Goal: Register for event/course

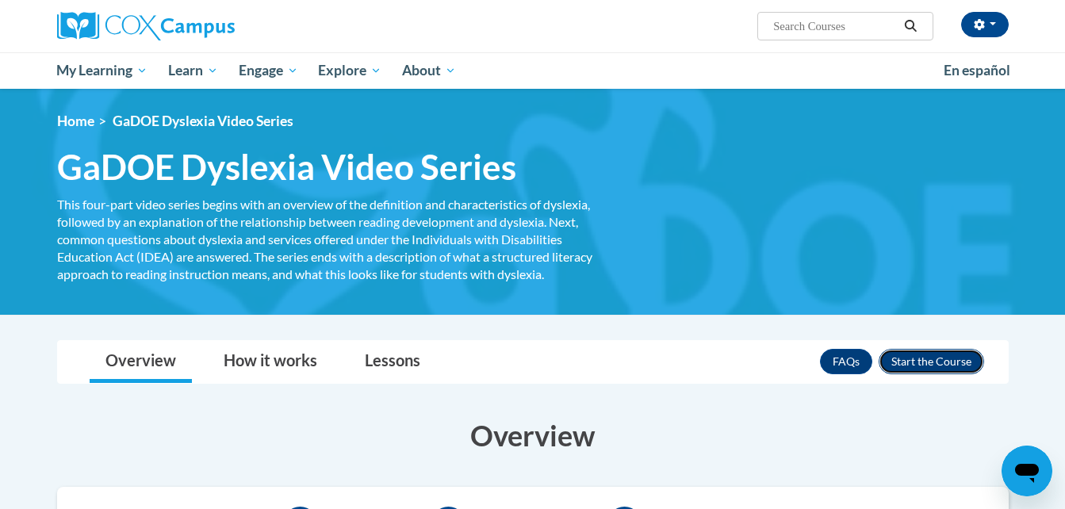
click at [917, 364] on button "Enroll" at bounding box center [931, 361] width 105 height 25
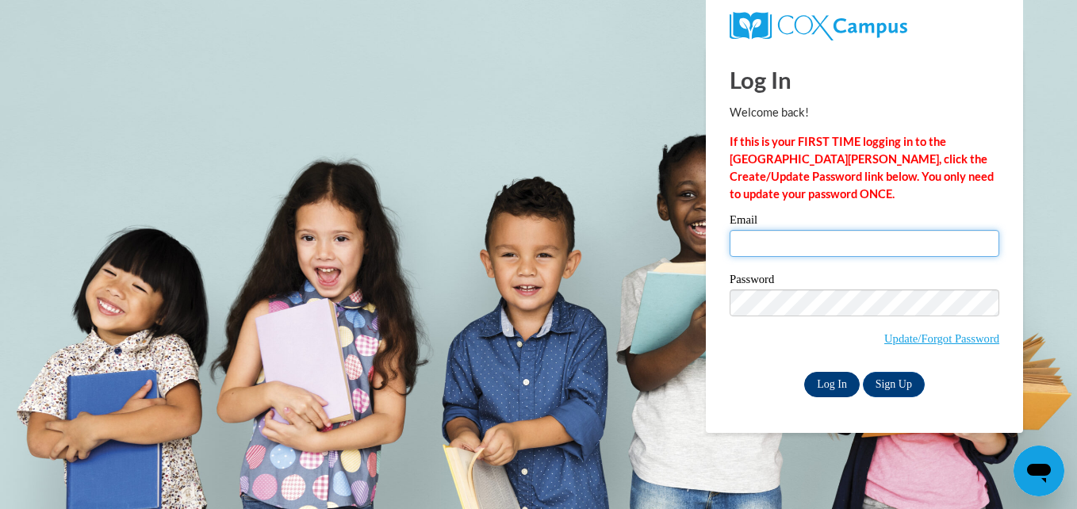
type input "melwell2@ivytech.edu"
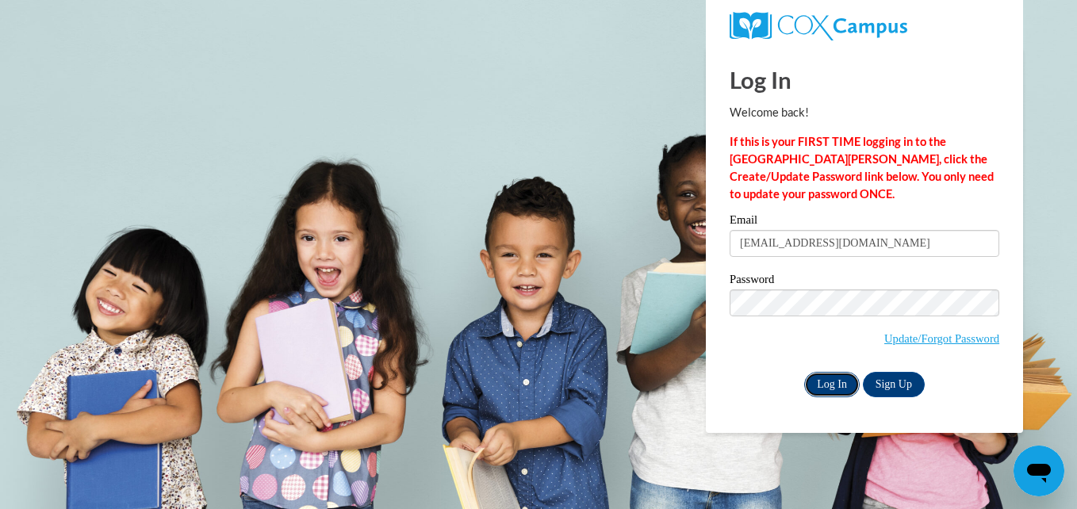
click at [829, 384] on input "Log In" at bounding box center [832, 384] width 56 height 25
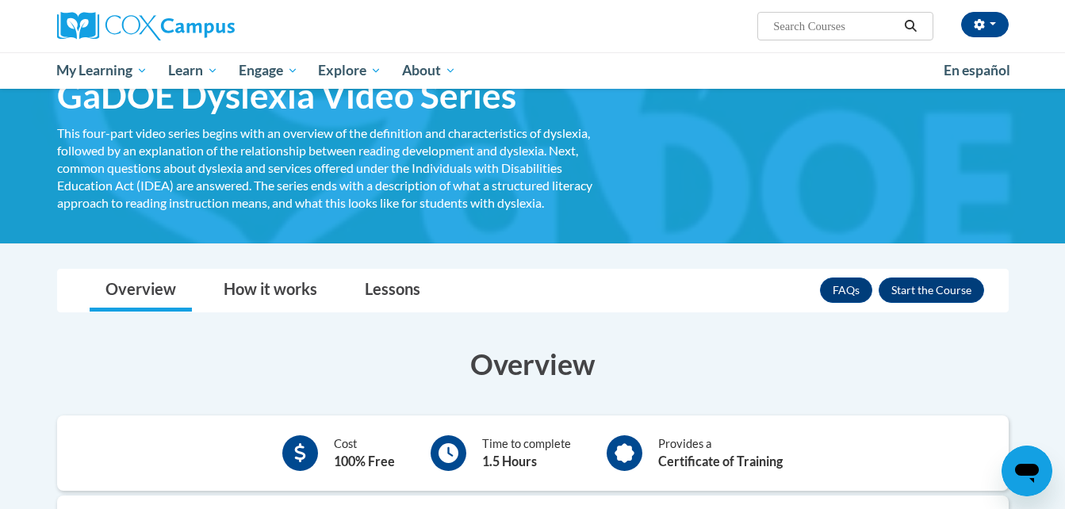
scroll to position [48, 0]
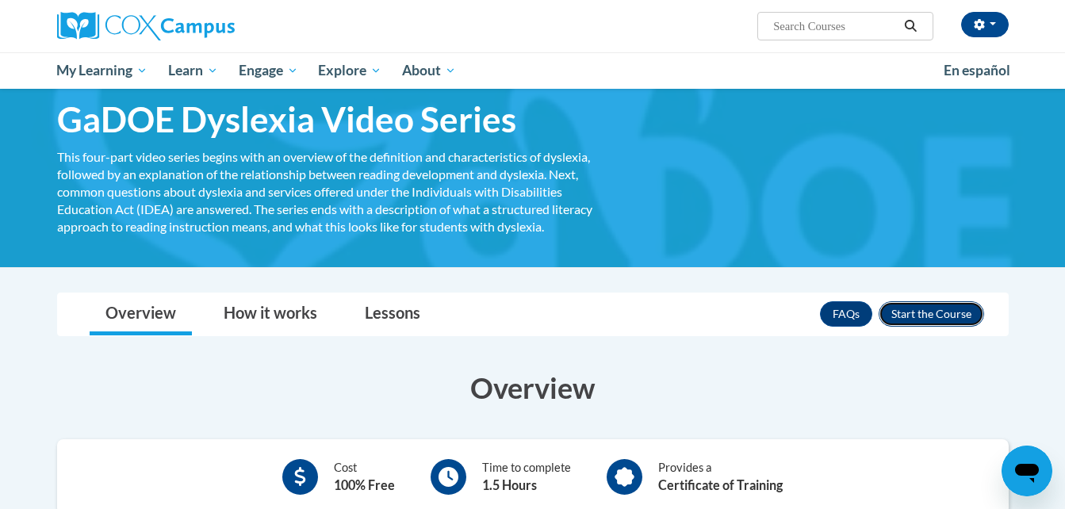
click at [931, 311] on button "Enroll" at bounding box center [931, 313] width 105 height 25
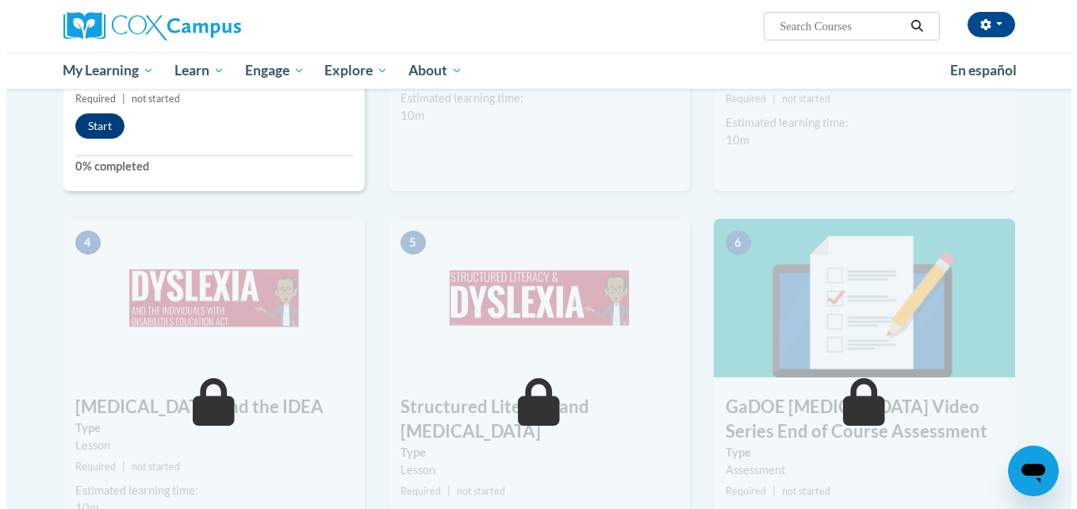
scroll to position [637, 0]
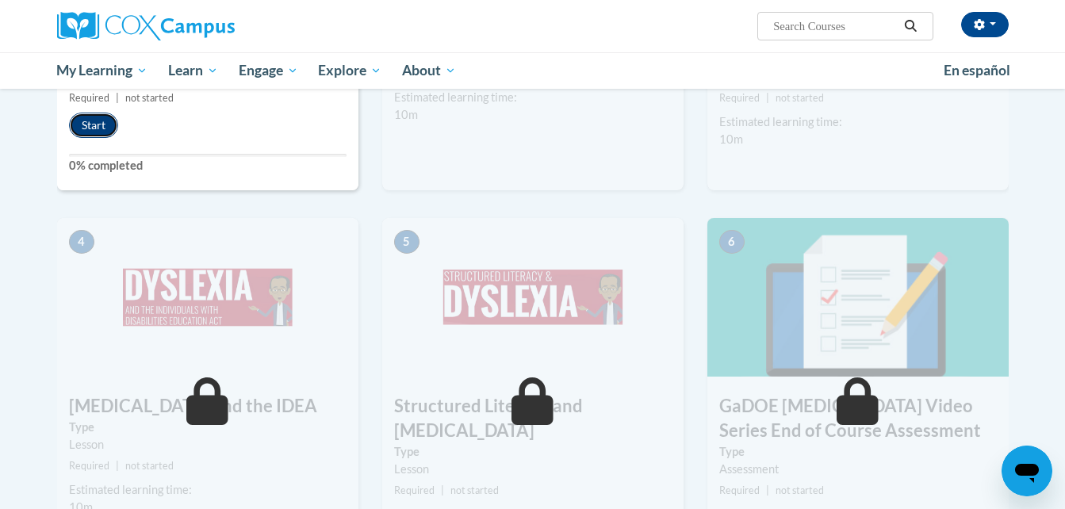
click at [94, 127] on button "Start" at bounding box center [93, 125] width 49 height 25
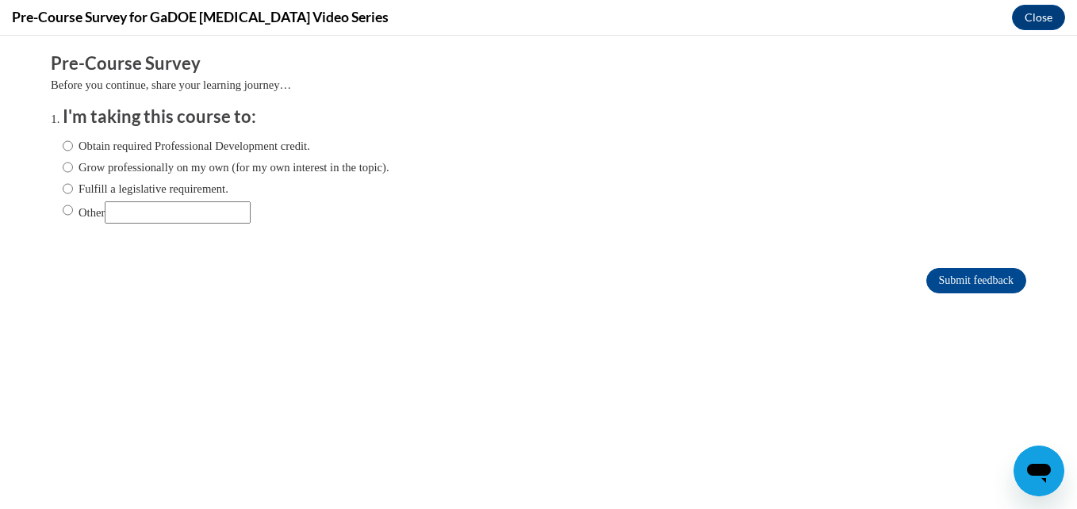
scroll to position [0, 0]
click at [69, 214] on label "Other" at bounding box center [157, 212] width 188 height 22
click at [69, 214] on input "Other" at bounding box center [68, 209] width 10 height 17
radio input "true"
click at [964, 284] on input "Submit feedback" at bounding box center [976, 280] width 100 height 25
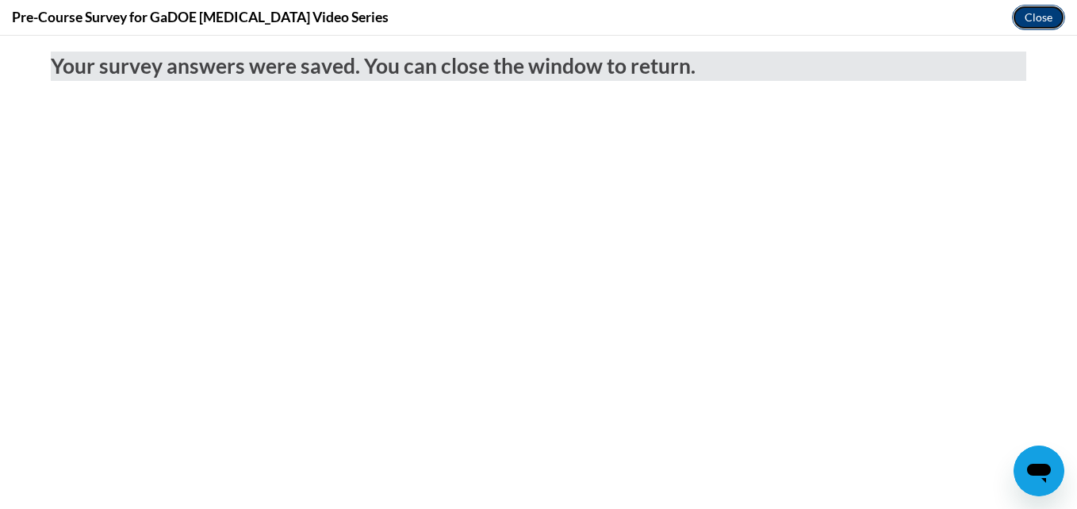
click at [1032, 20] on button "Close" at bounding box center [1038, 17] width 53 height 25
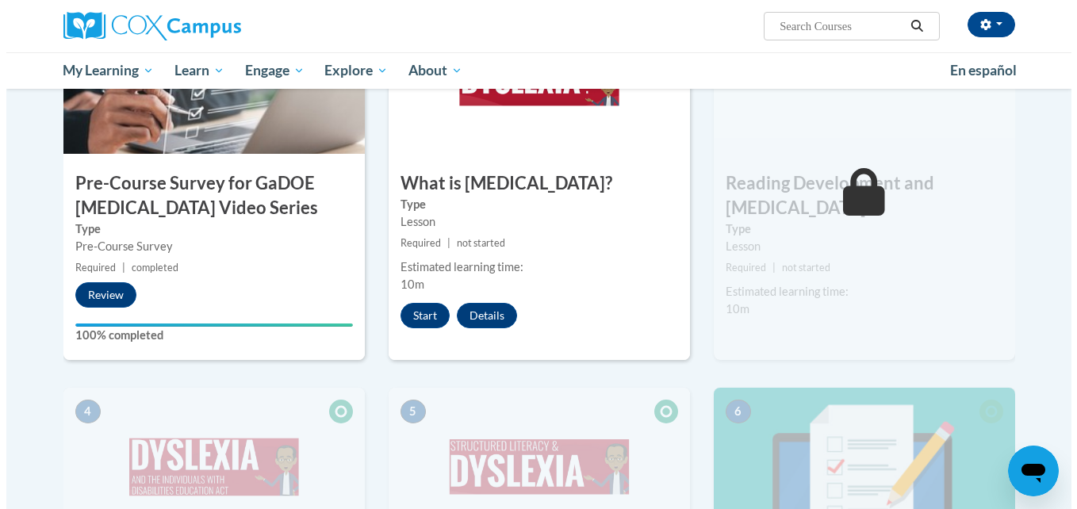
scroll to position [469, 0]
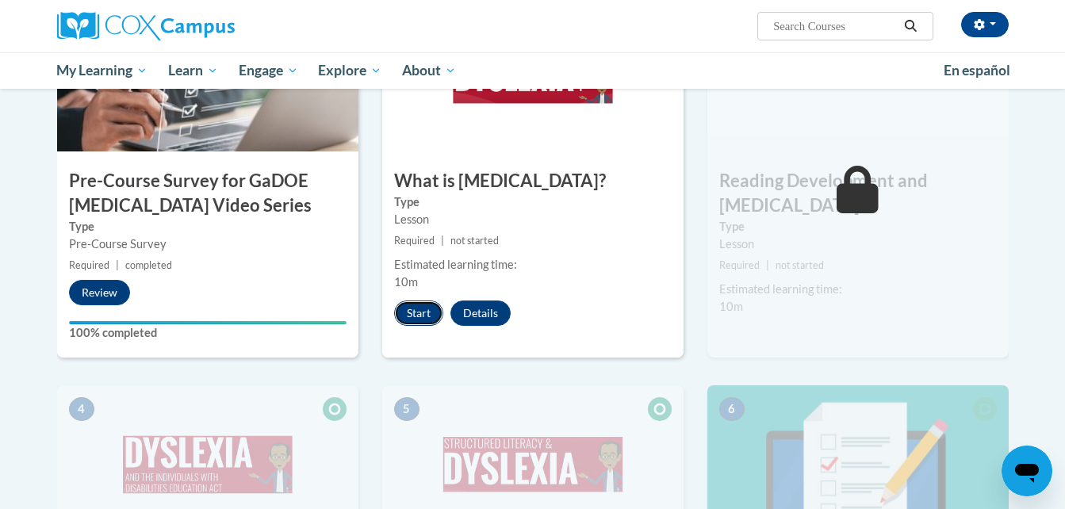
click at [413, 309] on button "Start" at bounding box center [418, 313] width 49 height 25
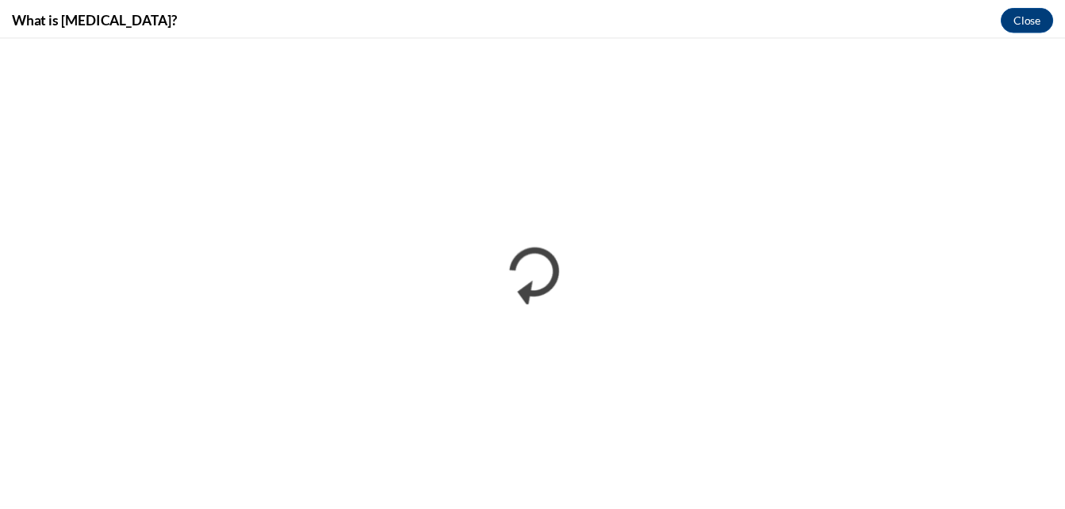
scroll to position [0, 0]
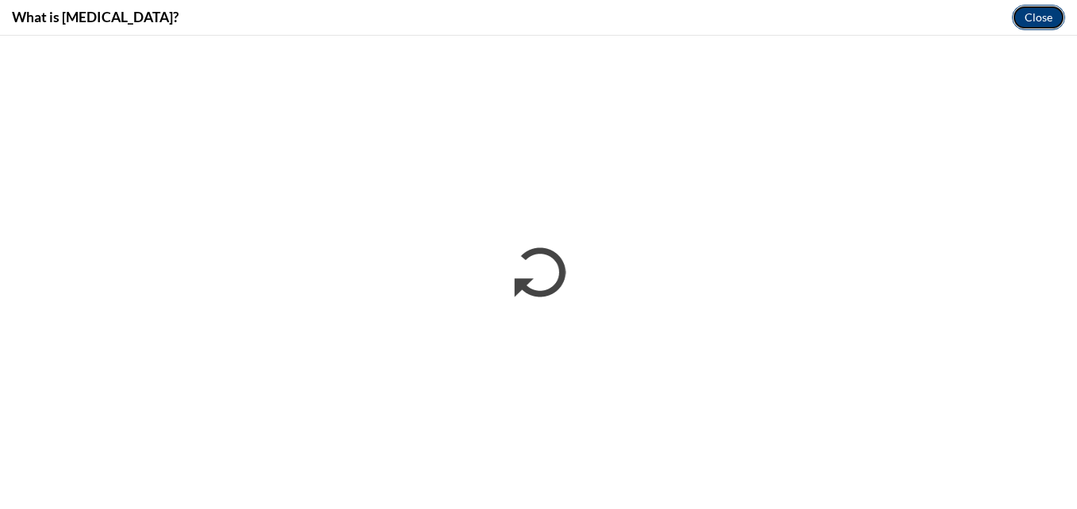
click at [1039, 15] on button "Close" at bounding box center [1038, 17] width 53 height 25
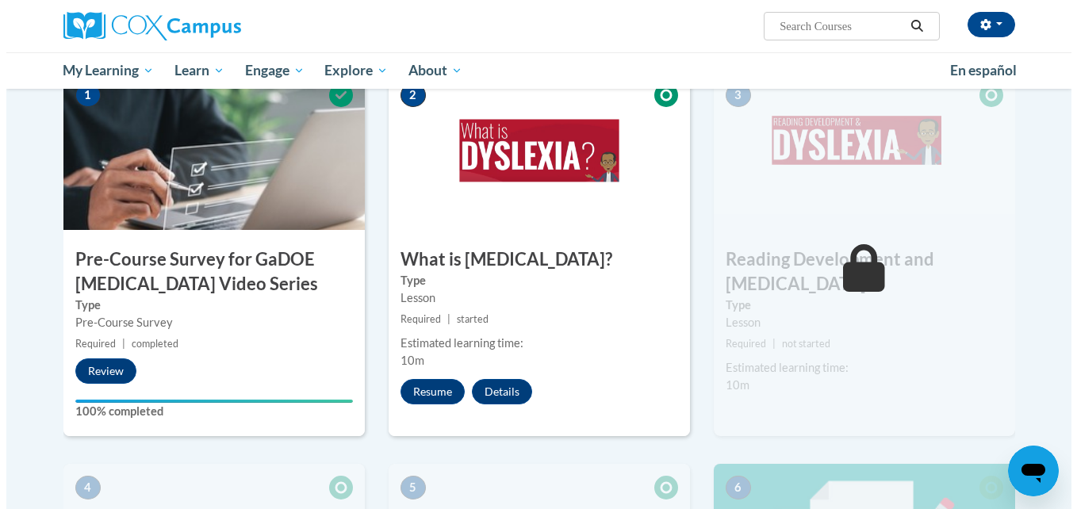
scroll to position [396, 0]
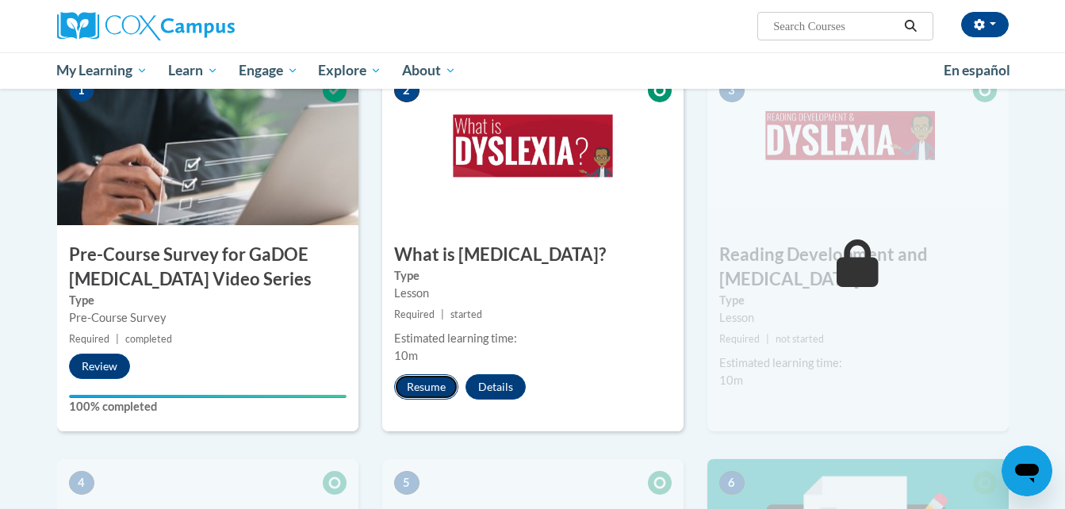
click at [409, 395] on button "Resume" at bounding box center [426, 386] width 64 height 25
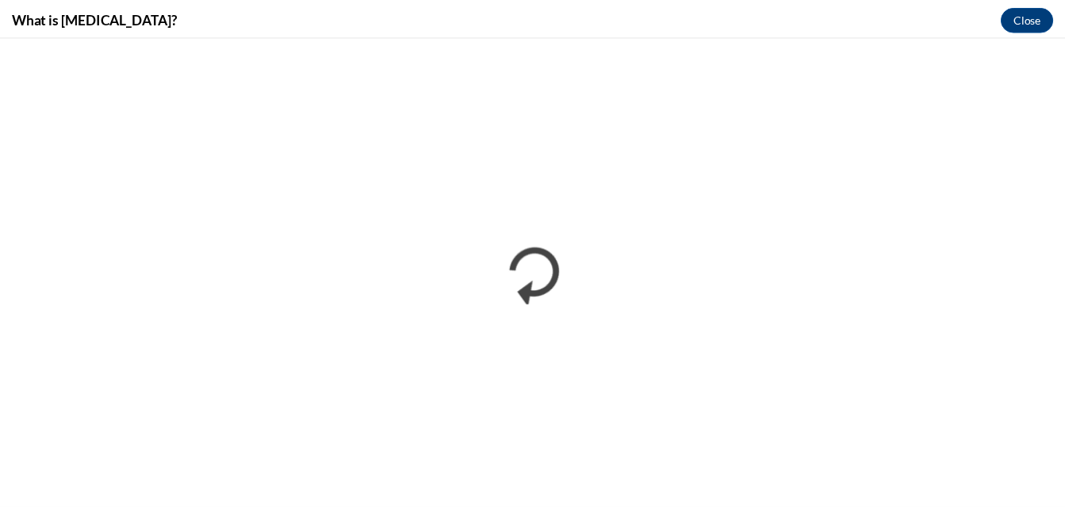
scroll to position [0, 0]
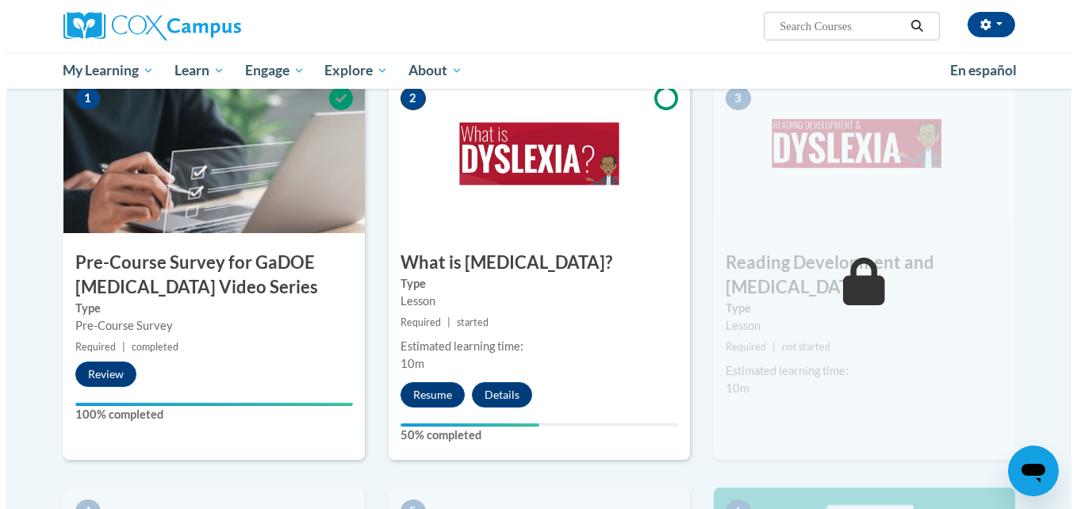
scroll to position [389, 0]
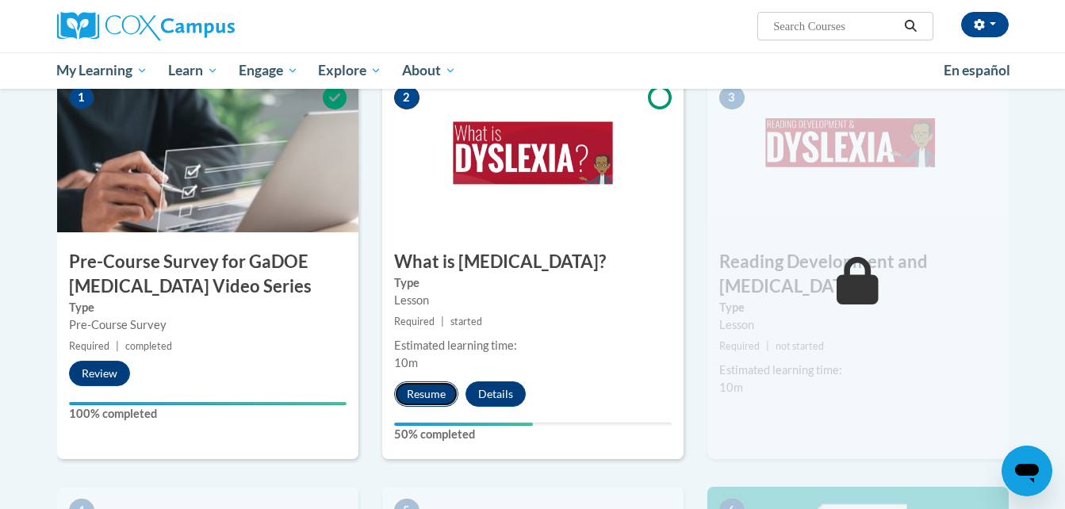
click at [435, 392] on button "Resume" at bounding box center [426, 393] width 64 height 25
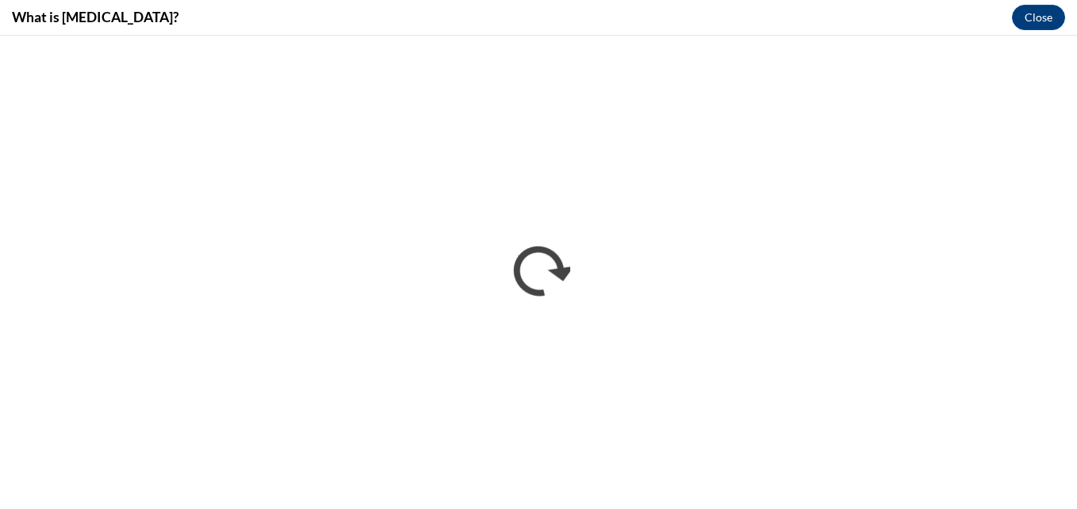
scroll to position [0, 0]
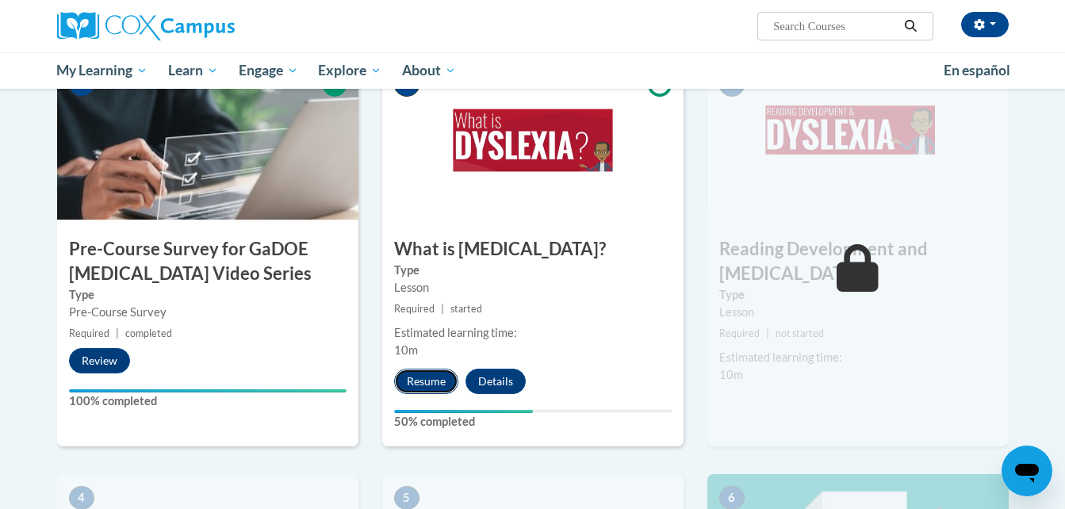
click at [420, 382] on button "Resume" at bounding box center [426, 381] width 64 height 25
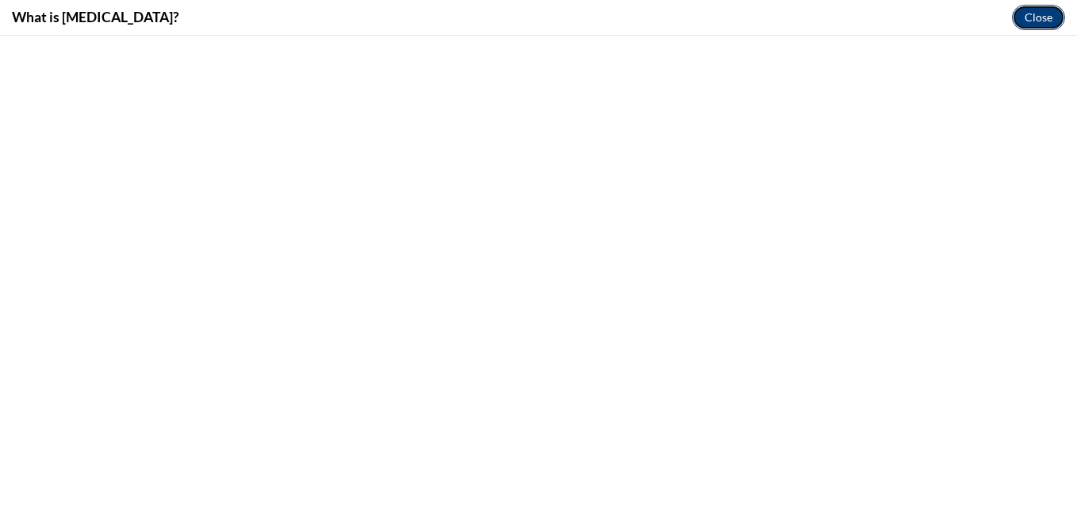
click at [1047, 14] on button "Close" at bounding box center [1038, 17] width 53 height 25
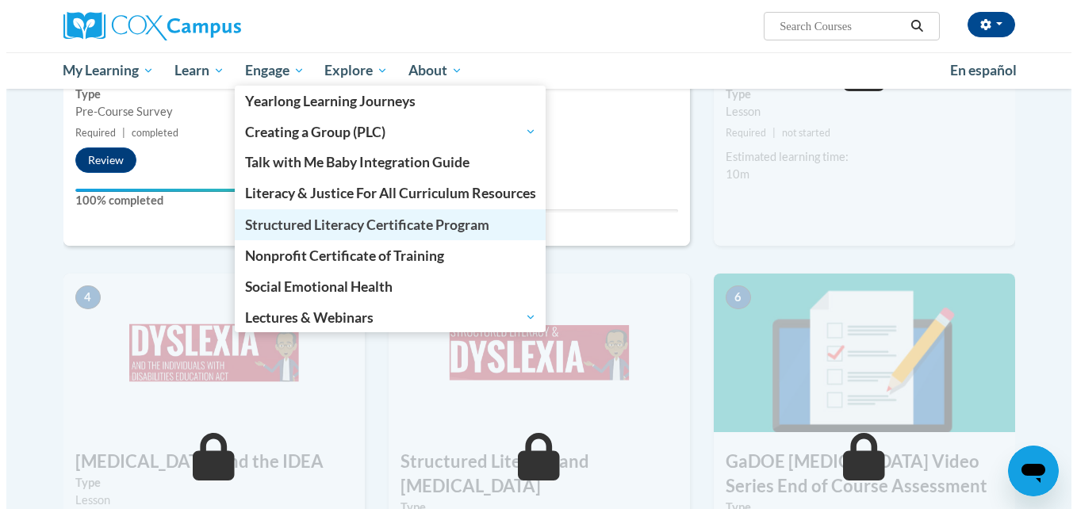
scroll to position [603, 0]
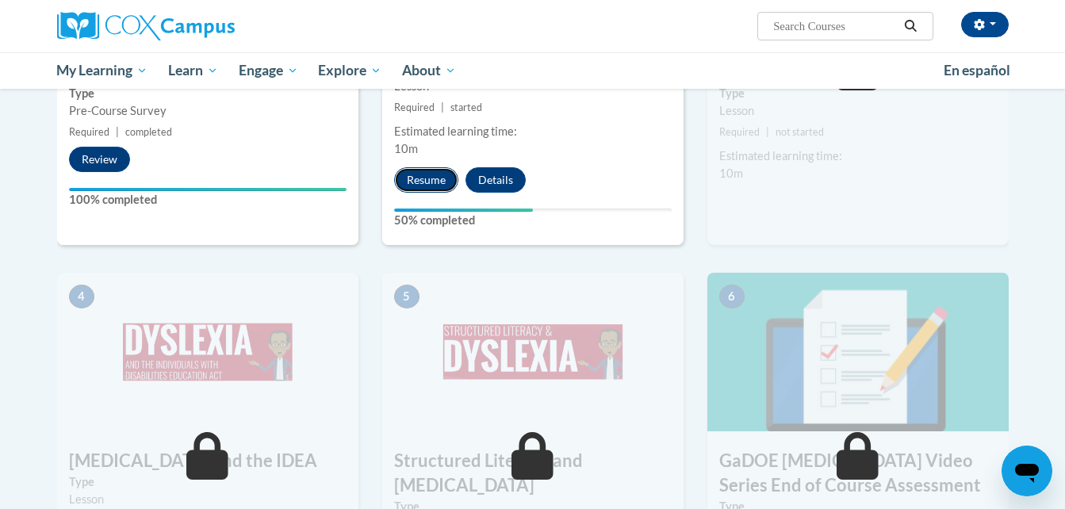
click at [410, 187] on button "Resume" at bounding box center [426, 179] width 64 height 25
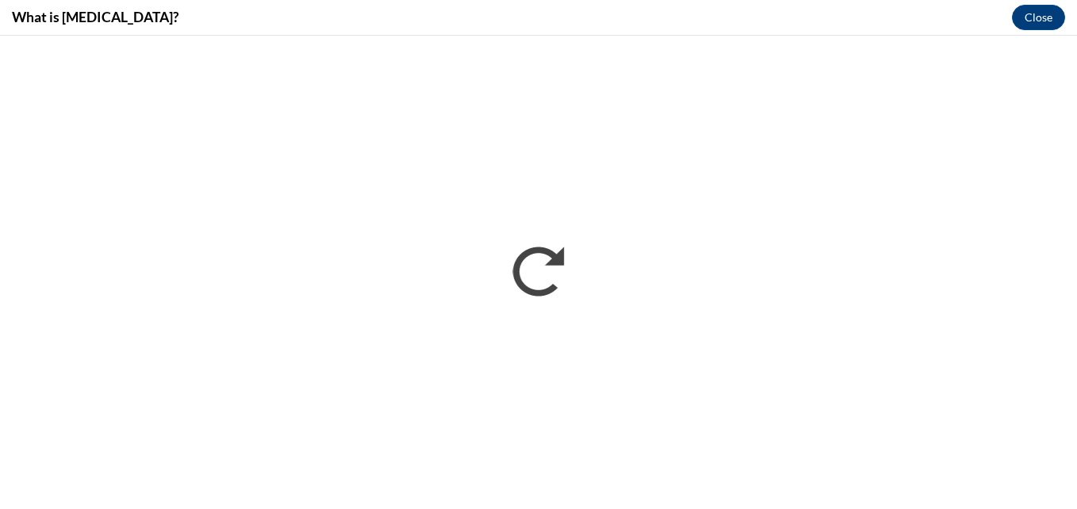
scroll to position [0, 0]
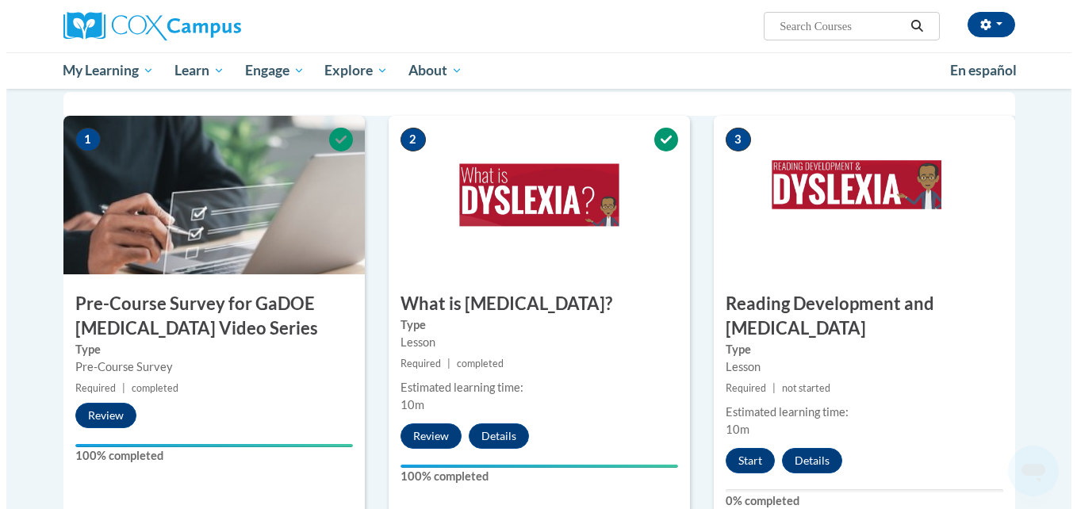
scroll to position [347, 0]
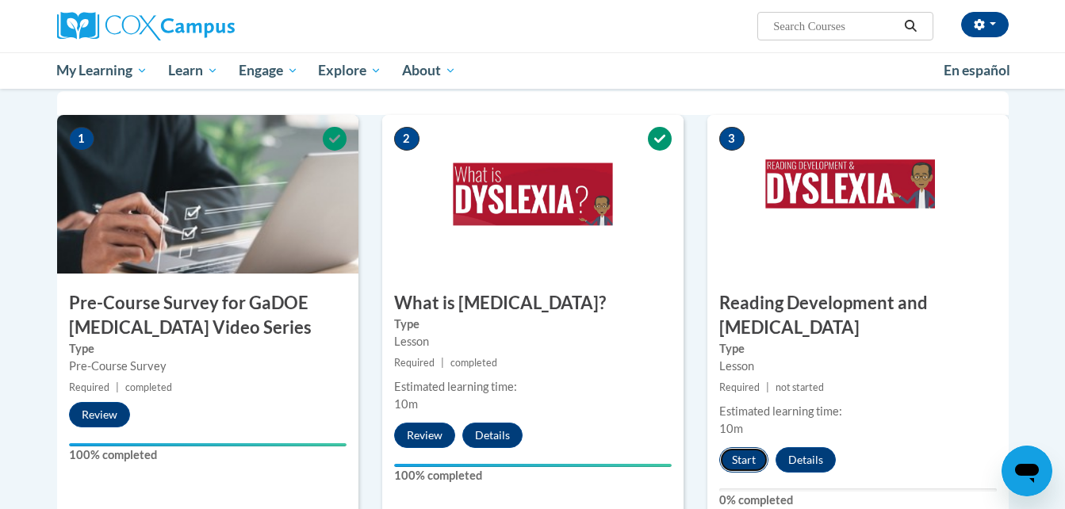
click at [736, 447] on button "Start" at bounding box center [743, 459] width 49 height 25
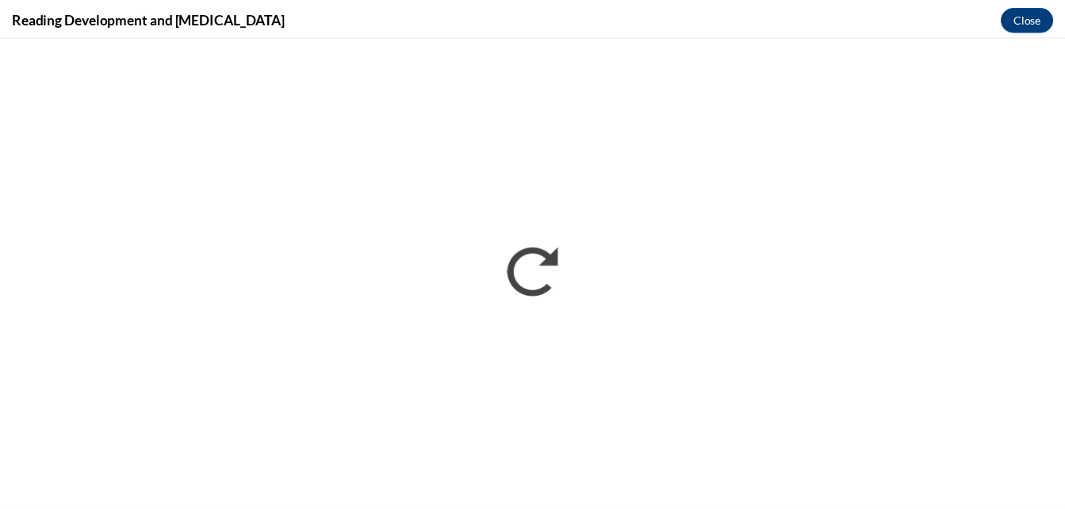
scroll to position [0, 0]
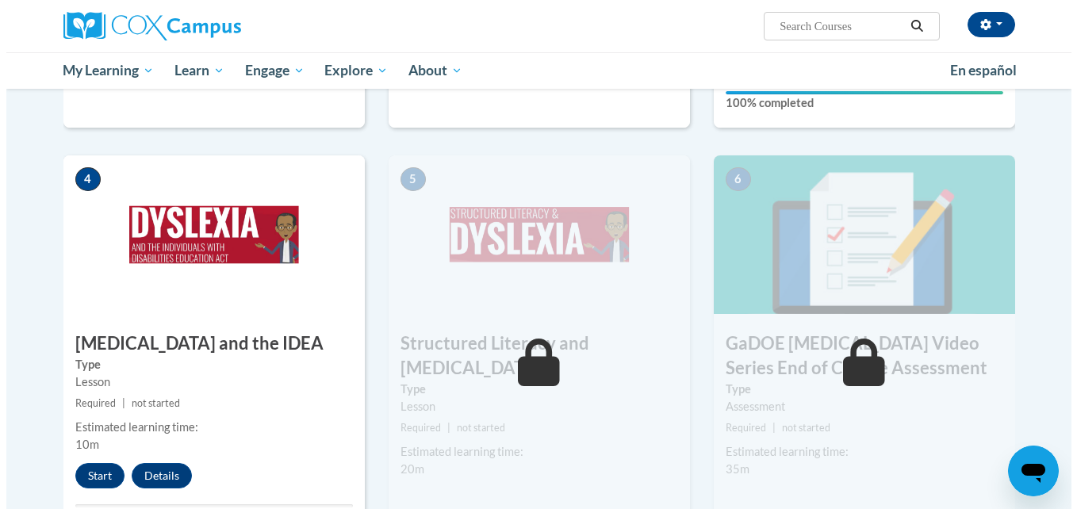
scroll to position [746, 0]
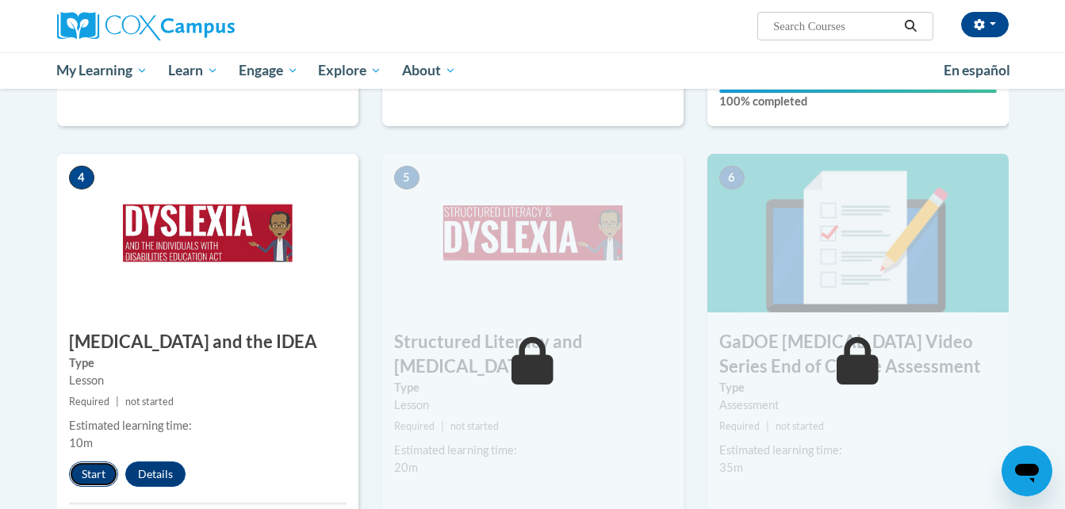
click at [104, 461] on button "Start" at bounding box center [93, 473] width 49 height 25
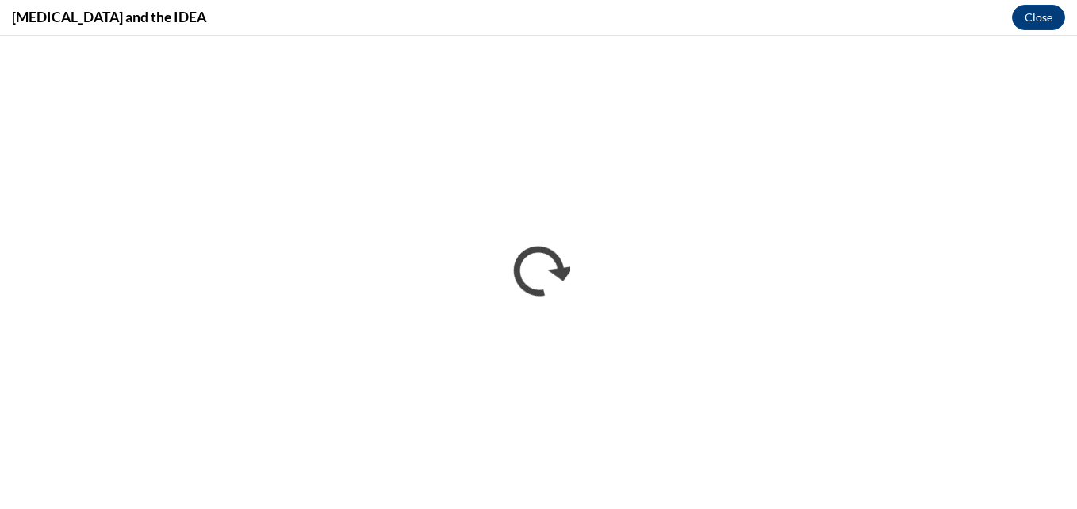
scroll to position [0, 0]
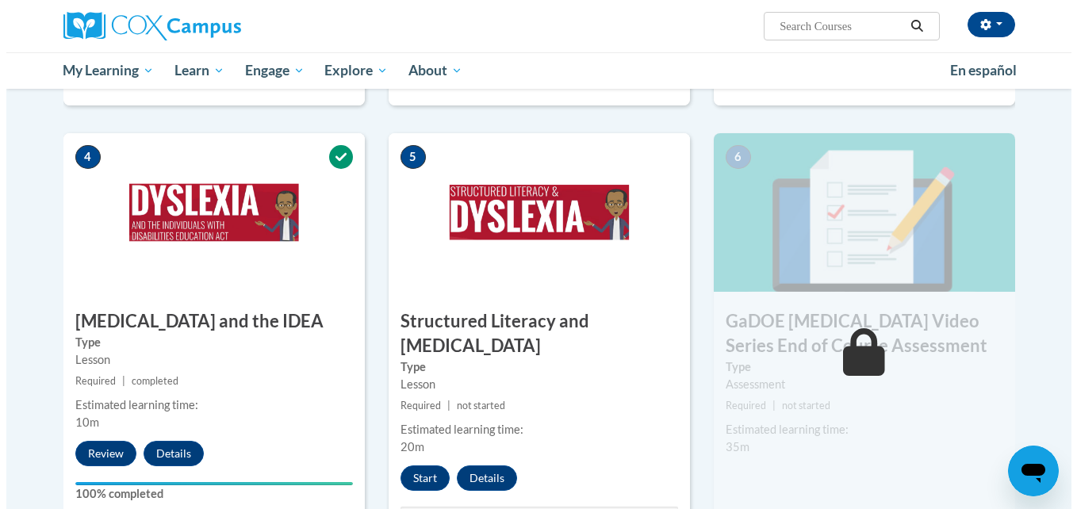
scroll to position [791, 0]
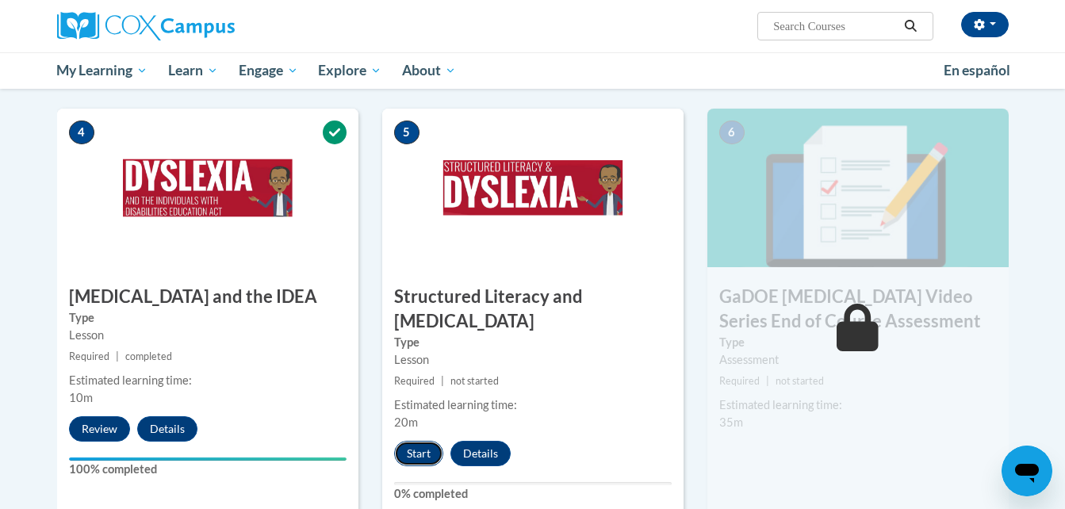
click at [418, 441] on button "Start" at bounding box center [418, 453] width 49 height 25
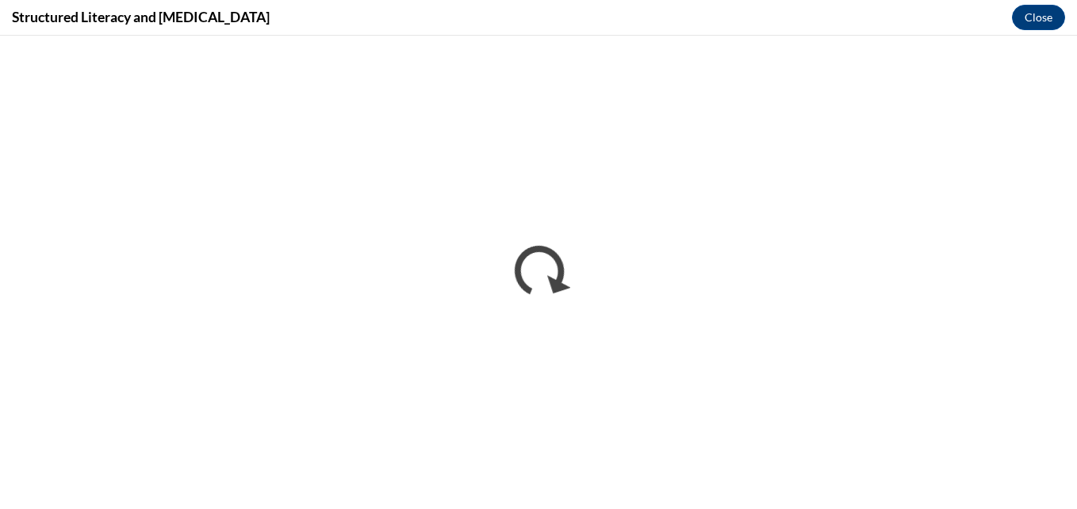
scroll to position [0, 0]
